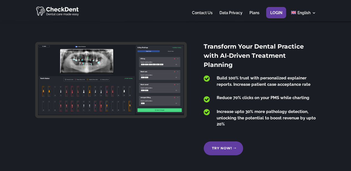
scroll to position [138, 0]
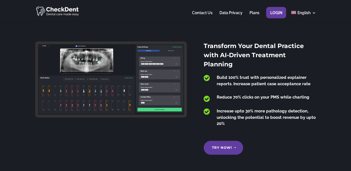
click at [229, 141] on link "Try Now!" at bounding box center [222, 148] width 39 height 14
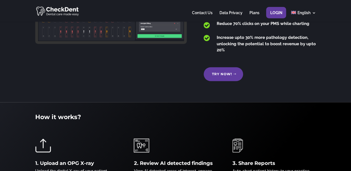
scroll to position [0, 0]
